Goal: Task Accomplishment & Management: Complete application form

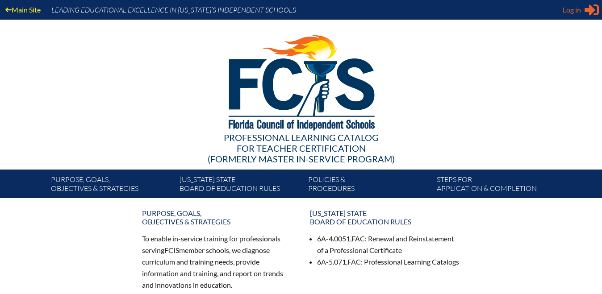
click at [568, 9] on span "Log in" at bounding box center [572, 9] width 18 height 11
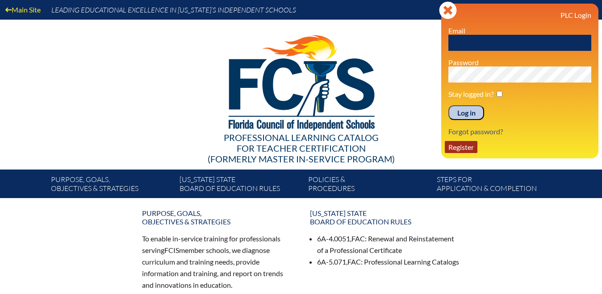
click at [453, 150] on link "Register" at bounding box center [461, 147] width 33 height 12
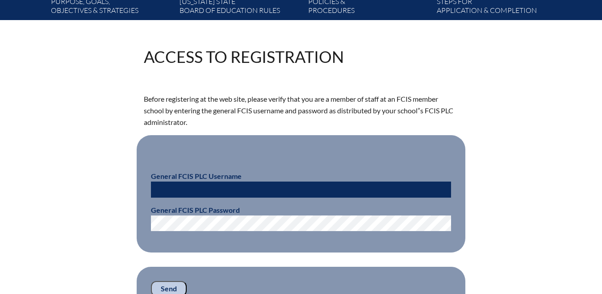
scroll to position [193, 0]
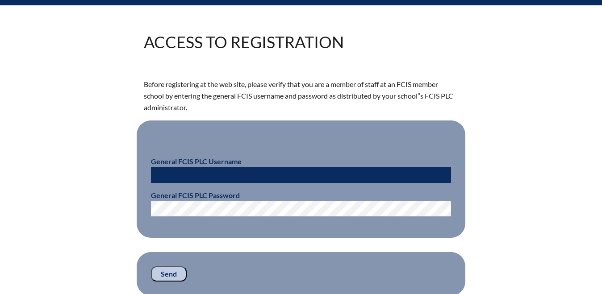
click at [228, 168] on input "text" at bounding box center [301, 175] width 300 height 16
paste input "fcismember"
type input "fcismember"
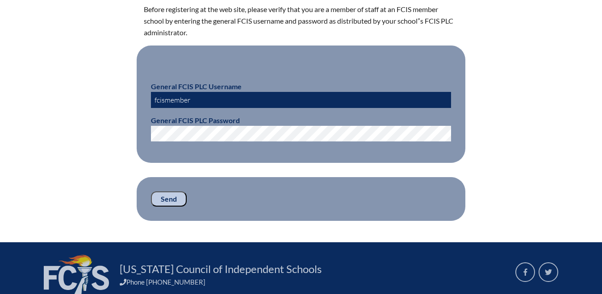
scroll to position [269, 0]
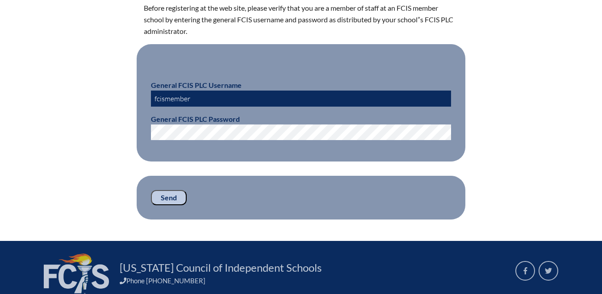
click at [175, 193] on input "Send" at bounding box center [169, 197] width 36 height 15
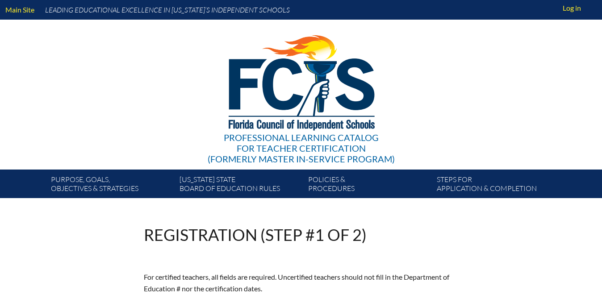
scroll to position [269, 0]
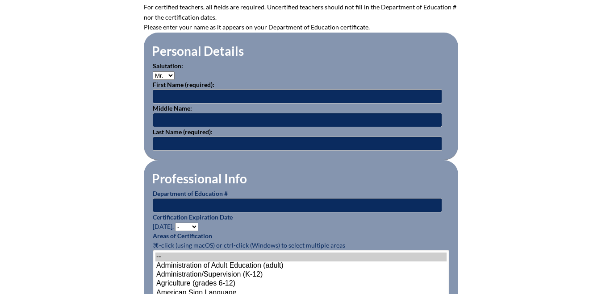
click at [168, 70] on p "Salutation: Mr. Mrs. Ms. Dr. Rev." at bounding box center [301, 70] width 297 height 19
click at [167, 75] on select "Mr. Mrs. Ms. Dr. Rev." at bounding box center [164, 76] width 22 height 8
select select "Ms."
click at [153, 72] on select "Mr. Mrs. Ms. Dr. Rev." at bounding box center [164, 76] width 22 height 8
click at [170, 97] on input "text" at bounding box center [298, 96] width 290 height 14
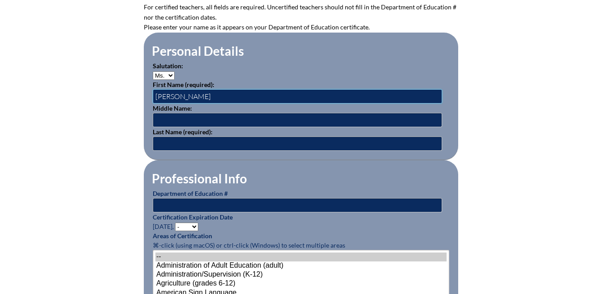
type input "Shannon"
type input "Surrusco"
click at [200, 208] on input "text" at bounding box center [298, 205] width 290 height 14
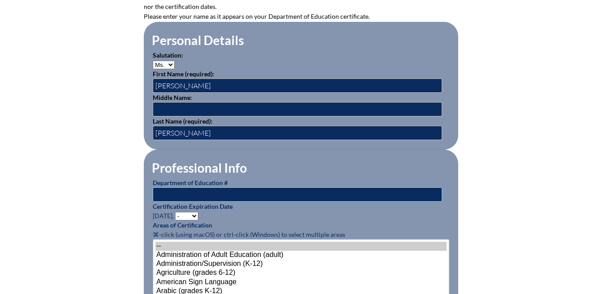
paste input "1268865"
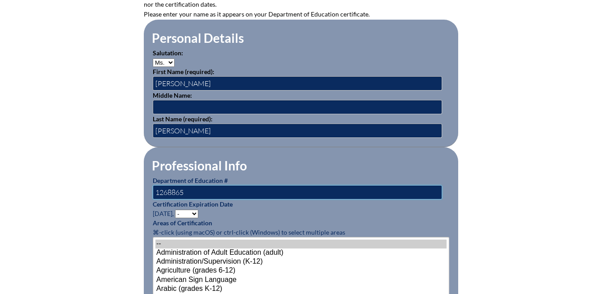
type input "1268865"
click at [196, 211] on select "- 2031 2030 2029 2028 2027 2026 2025 2024 2023 2022 2021 2020 2019 2018 2017 20…" at bounding box center [186, 214] width 23 height 8
select select "2029"
click at [177, 210] on select "- 2031 2030 2029 2028 2027 2026 2025 2024 2023 2022 2021 2020 2019 2018 2017 20…" at bounding box center [186, 214] width 23 height 8
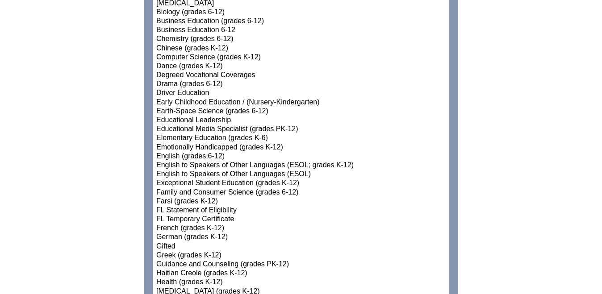
scroll to position [609, 0]
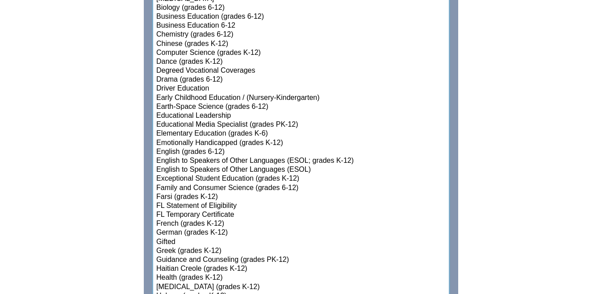
click at [192, 240] on option "Gifted" at bounding box center [301, 242] width 291 height 9
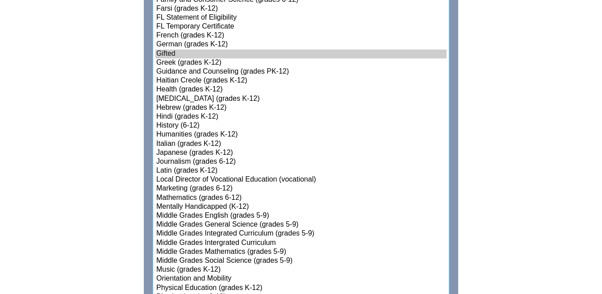
scroll to position [812, 0]
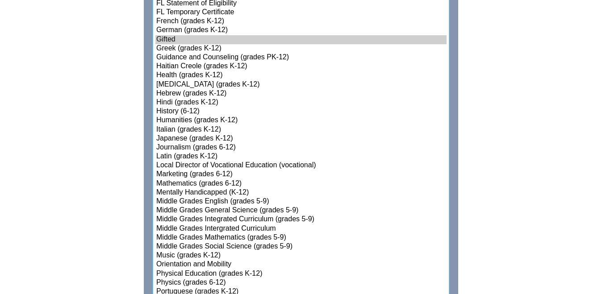
click at [195, 234] on option "Middle Grades Mathematics (grades 5-9)" at bounding box center [301, 238] width 291 height 9
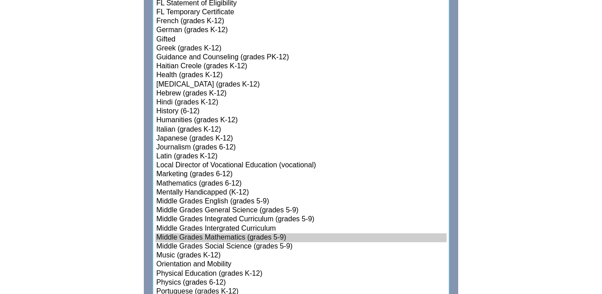
click at [183, 39] on option "Gifted" at bounding box center [301, 39] width 291 height 9
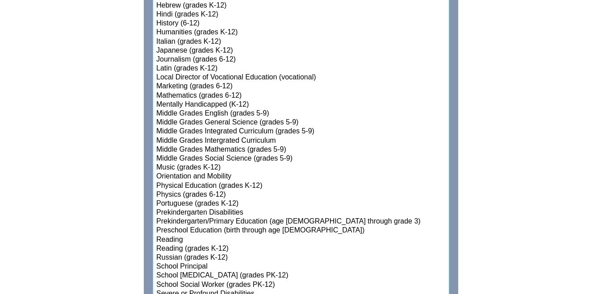
scroll to position [885, 0]
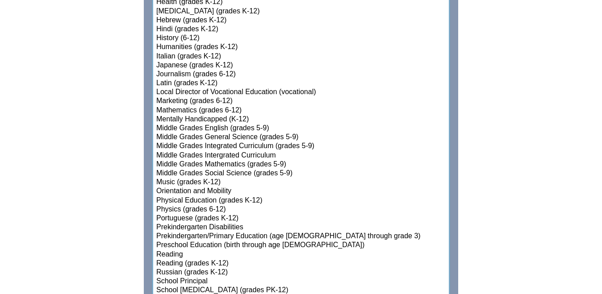
select select"]"] "15192"
click at [203, 111] on option "Mathematics (grades 6-12)" at bounding box center [301, 110] width 291 height 9
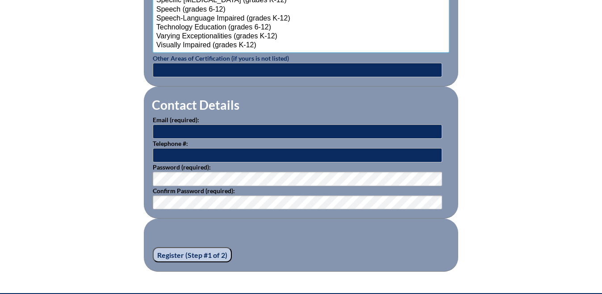
scroll to position [1222, 0]
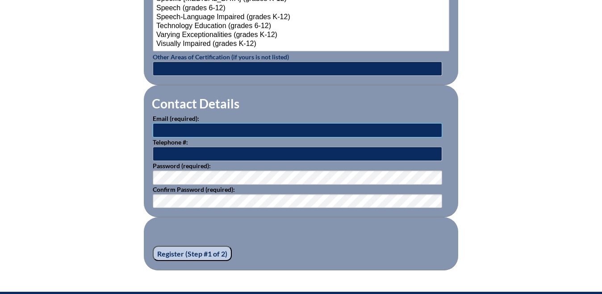
click at [186, 129] on input "text" at bounding box center [298, 130] width 290 height 14
type input "[PERSON_NAME][EMAIL_ADDRESS][PERSON_NAME][DOMAIN_NAME]"
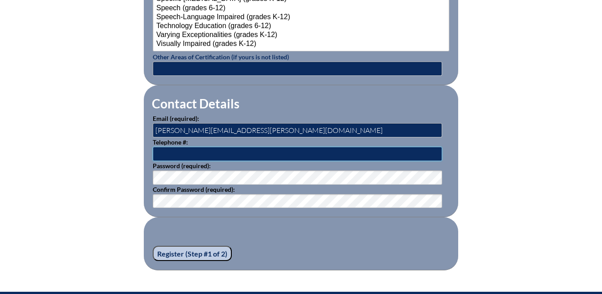
click at [226, 149] on input "text" at bounding box center [298, 154] width 290 height 14
type input "7025449348"
click at [202, 253] on input "Register (Step #1 of 2)" at bounding box center [192, 253] width 79 height 15
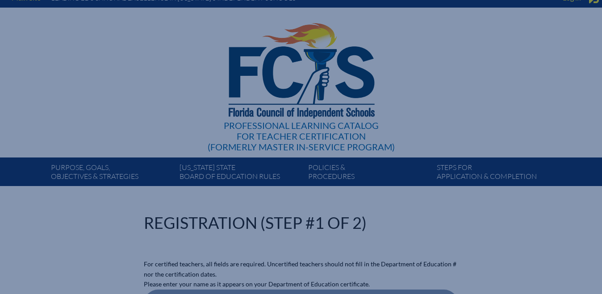
scroll to position [0, 0]
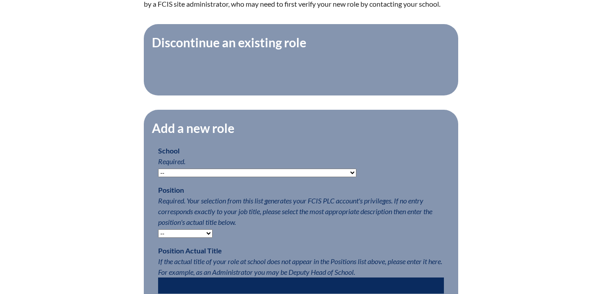
scroll to position [332, 0]
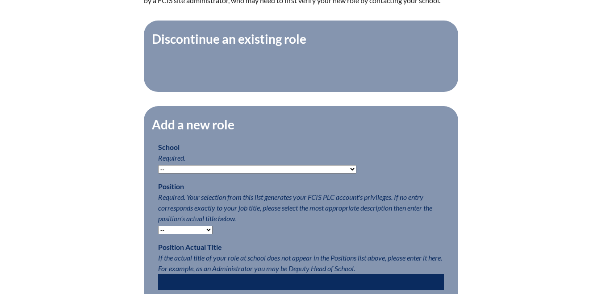
click at [220, 168] on select "-- Autism Inspired Academy Academy at Ocean Reef Academy at the Lakes Academy P…" at bounding box center [257, 169] width 198 height 8
select select "20332"
click at [158, 165] on select "-- Autism Inspired Academy Academy at Ocean Reef Academy at the Lakes Academy P…" at bounding box center [257, 169] width 198 height 8
click at [188, 168] on select "-- Autism Inspired Academy Academy at Ocean Reef Academy at the Lakes Academy P…" at bounding box center [257, 169] width 198 height 8
click at [205, 230] on select "-- Teacher PLC Coordinator Head of School Administrator" at bounding box center [185, 230] width 55 height 8
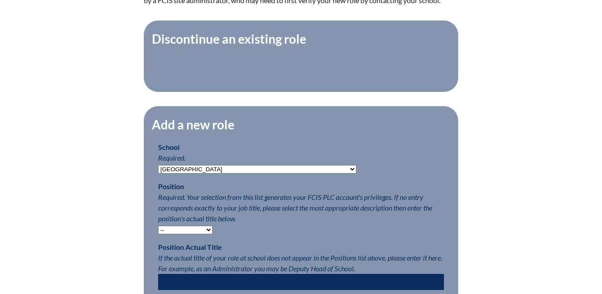
select select "15563"
click at [158, 226] on select "-- Teacher PLC Coordinator Head of School Administrator" at bounding box center [185, 230] width 55 height 8
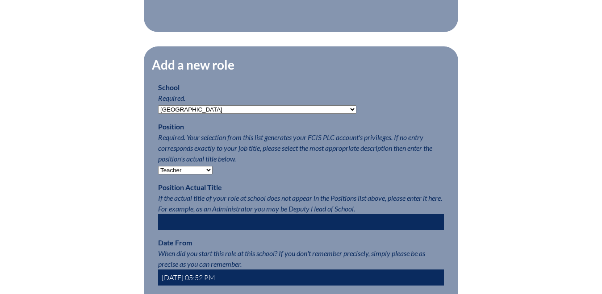
scroll to position [399, 0]
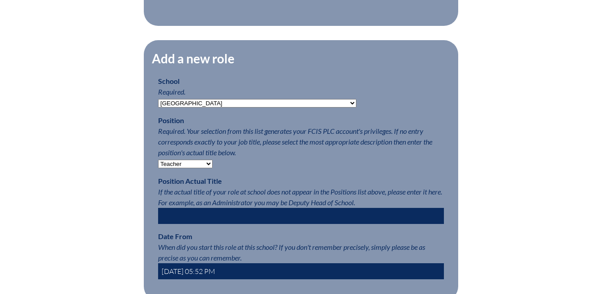
click at [224, 211] on input "text" at bounding box center [301, 216] width 286 height 16
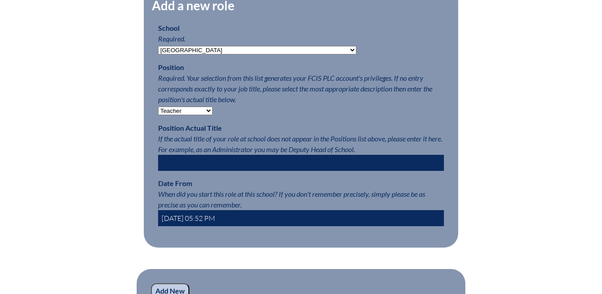
scroll to position [463, 0]
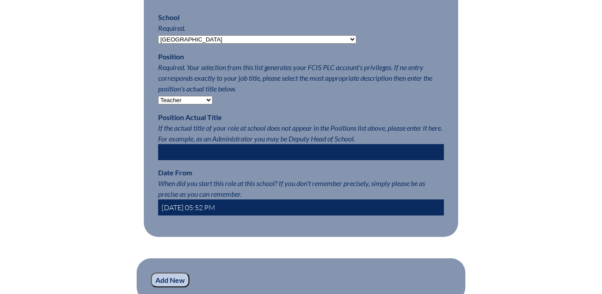
click at [201, 208] on input "2025-09-04 05:52 PM" at bounding box center [301, 208] width 286 height 16
click at [188, 204] on input "2025-09-04 05:52 PM" at bounding box center [301, 208] width 286 height 16
click at [200, 207] on input "2025-08-04 05:52 PM" at bounding box center [301, 208] width 286 height 16
drag, startPoint x: 219, startPoint y: 206, endPoint x: 213, endPoint y: 205, distance: 6.4
click at [213, 205] on input "2025-08-01 05:52 PM" at bounding box center [301, 208] width 286 height 16
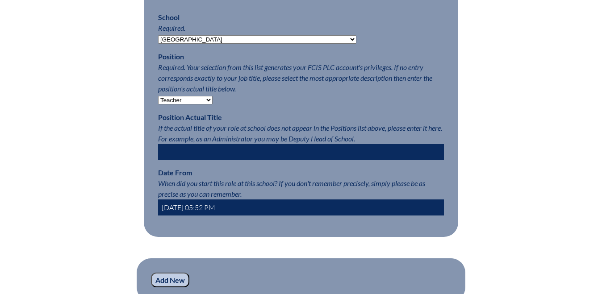
click at [208, 205] on input "2025-08-01 05:52 PM" at bounding box center [301, 208] width 286 height 16
click at [218, 208] on input "2025-08-01 08:52 PM" at bounding box center [301, 208] width 286 height 16
click at [226, 202] on input "2025-08-01 08:00 PM" at bounding box center [301, 208] width 286 height 16
click at [226, 207] on input "2025-08-01 08:00 PM" at bounding box center [301, 208] width 286 height 16
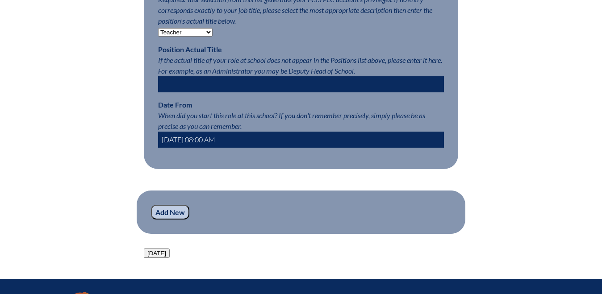
scroll to position [542, 0]
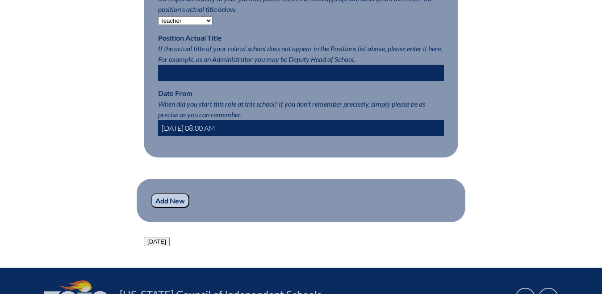
type input "2025-08-01 08:00 AM"
click at [173, 195] on input "Add New" at bounding box center [170, 200] width 38 height 15
